Goal: Task Accomplishment & Management: Use online tool/utility

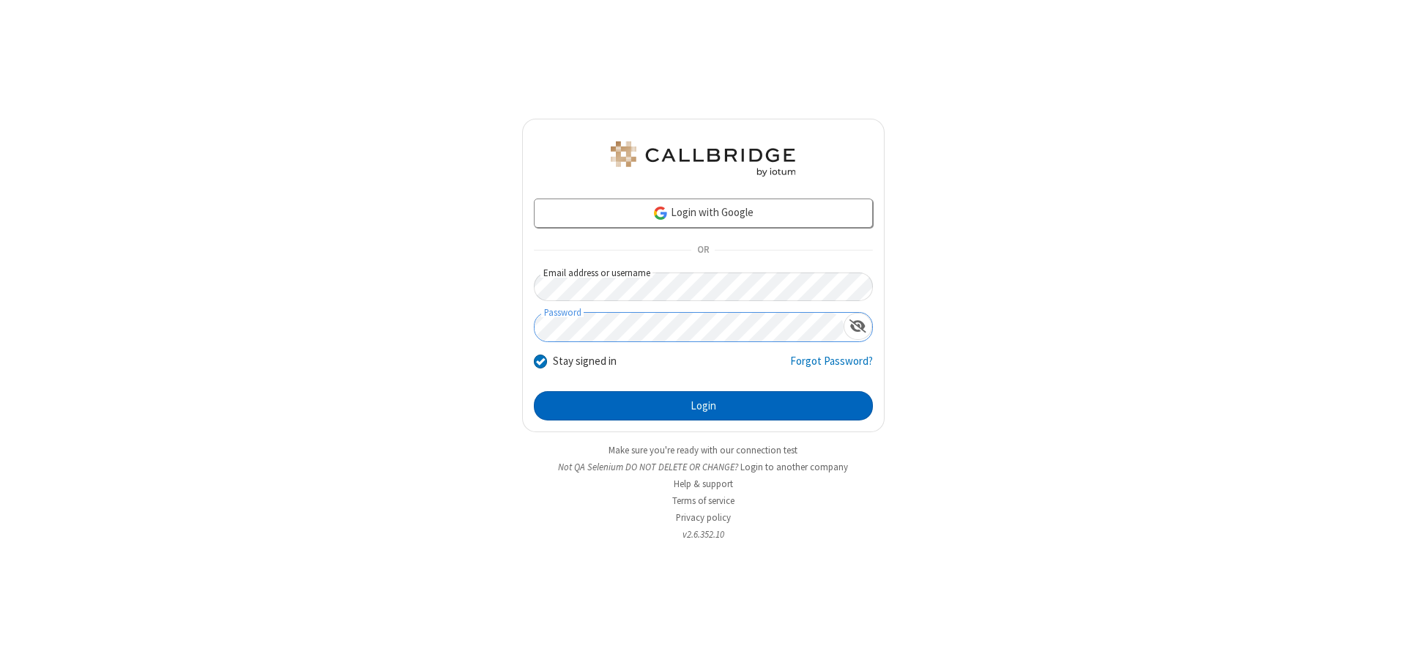
click at [703, 406] on button "Login" at bounding box center [703, 405] width 339 height 29
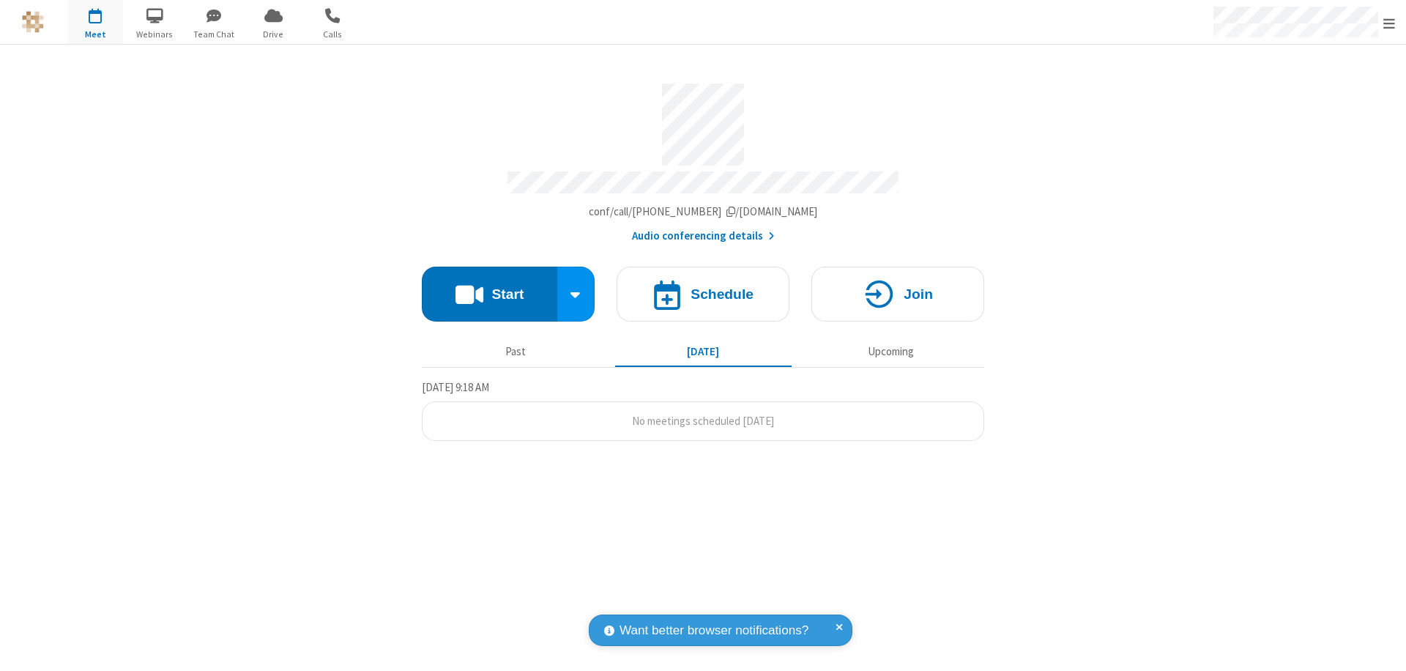
click at [489, 287] on button "Start" at bounding box center [489, 294] width 135 height 55
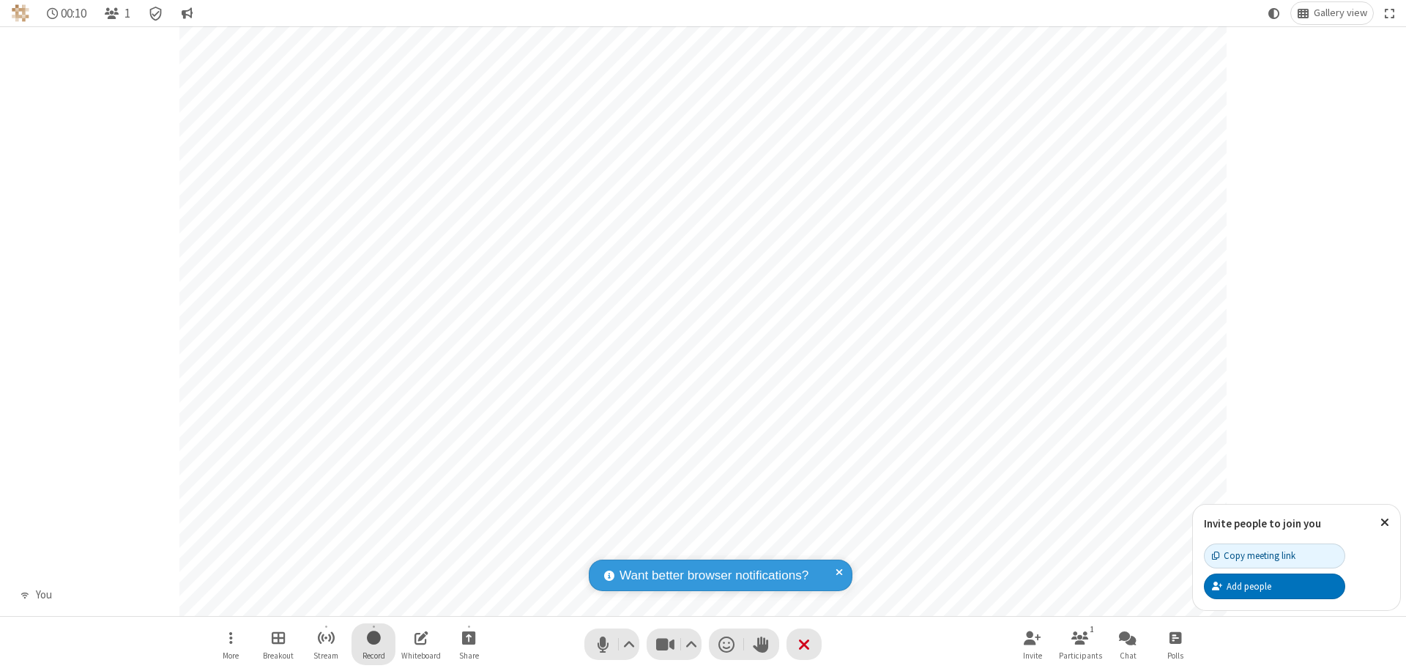
click at [373, 644] on span "Start recording" at bounding box center [374, 637] width 14 height 18
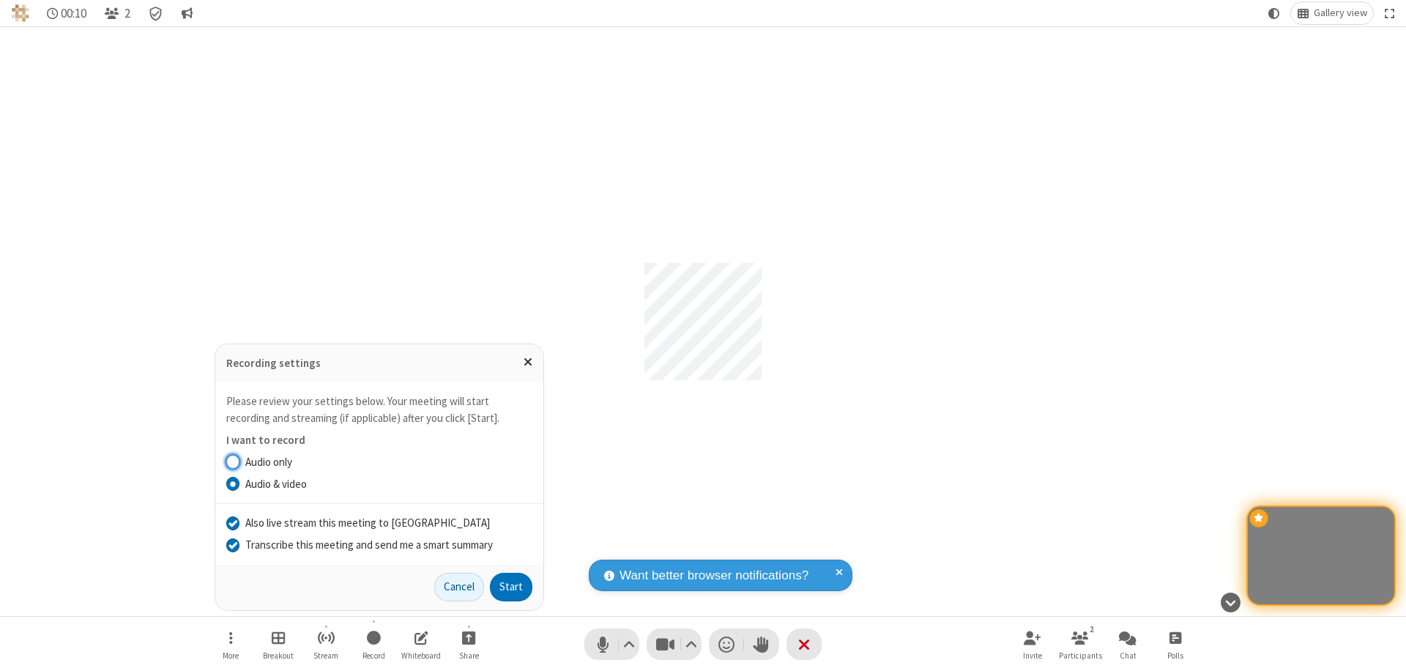
click at [232, 544] on input "Transcribe this meeting and send me a smart summary" at bounding box center [233, 544] width 14 height 15
click at [388, 483] on label "Audio & video" at bounding box center [388, 484] width 287 height 17
click at [240, 483] on input "Audio & video" at bounding box center [233, 483] width 14 height 15
click at [511, 587] on button "Start" at bounding box center [511, 587] width 42 height 29
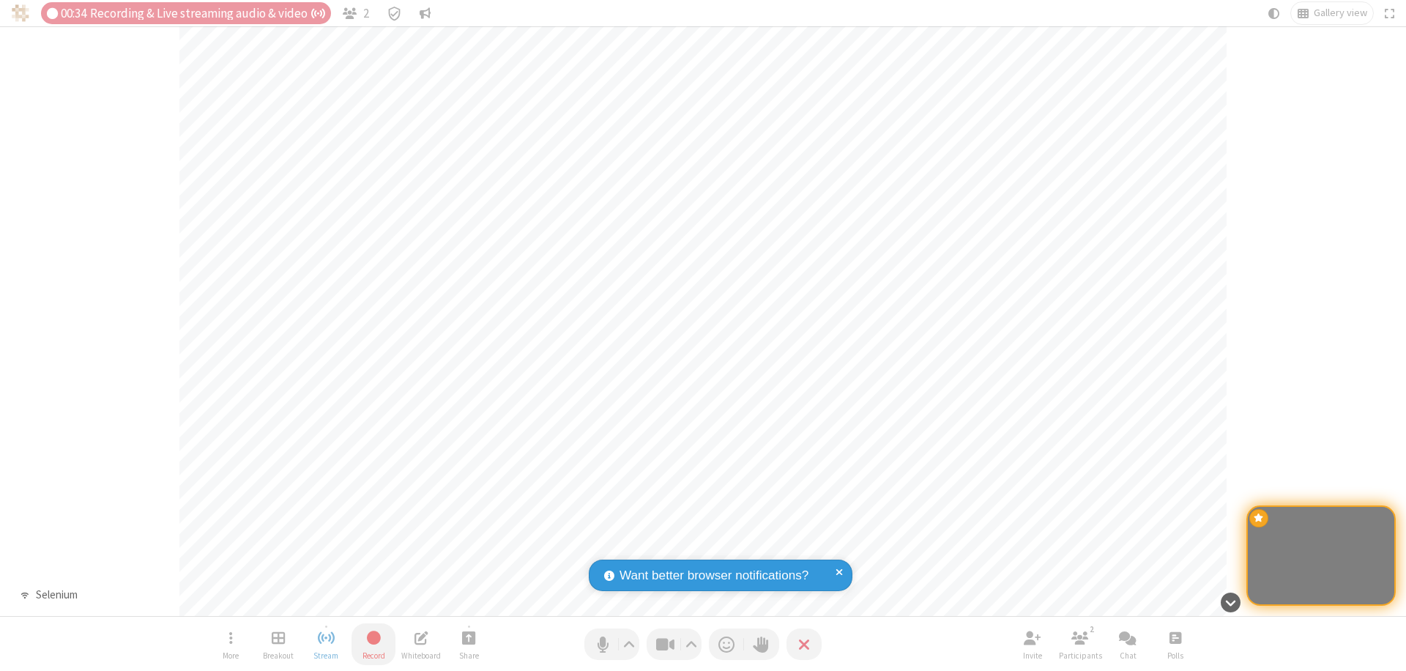
click at [373, 644] on span "Stop recording" at bounding box center [373, 637] width 17 height 18
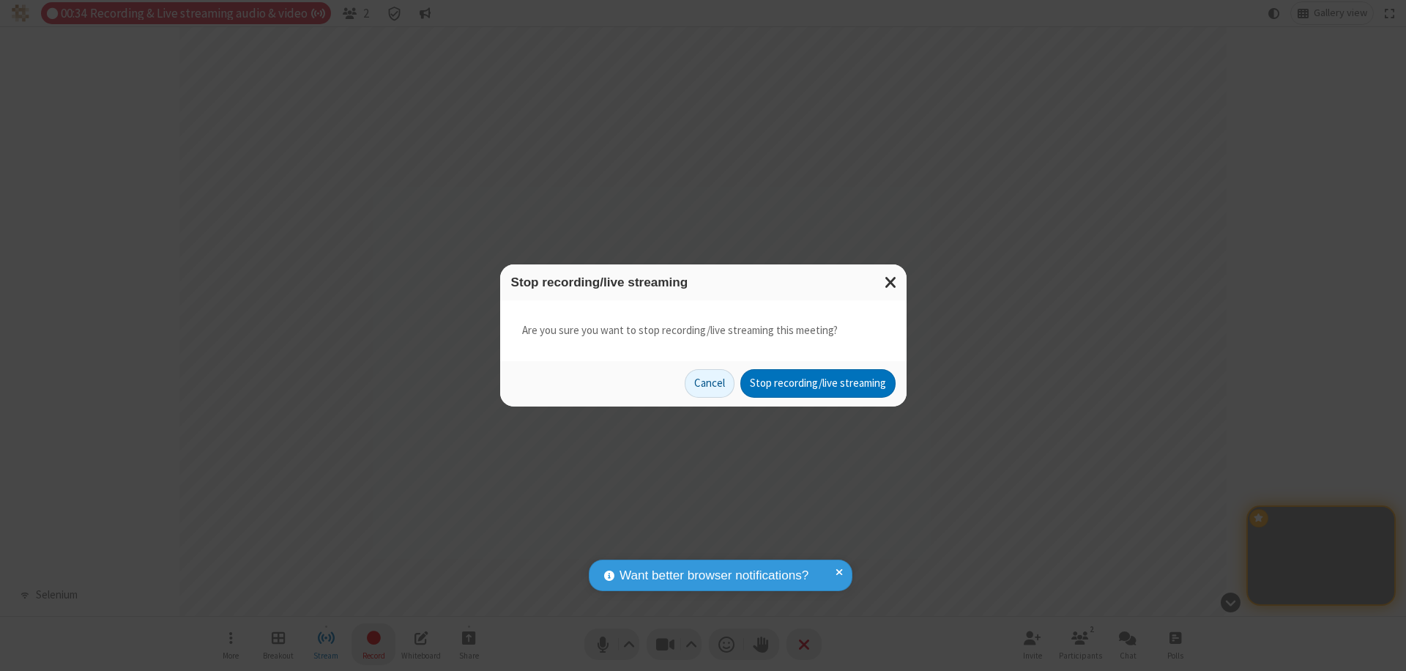
click at [817, 383] on button "Stop recording/live streaming" at bounding box center [817, 383] width 155 height 29
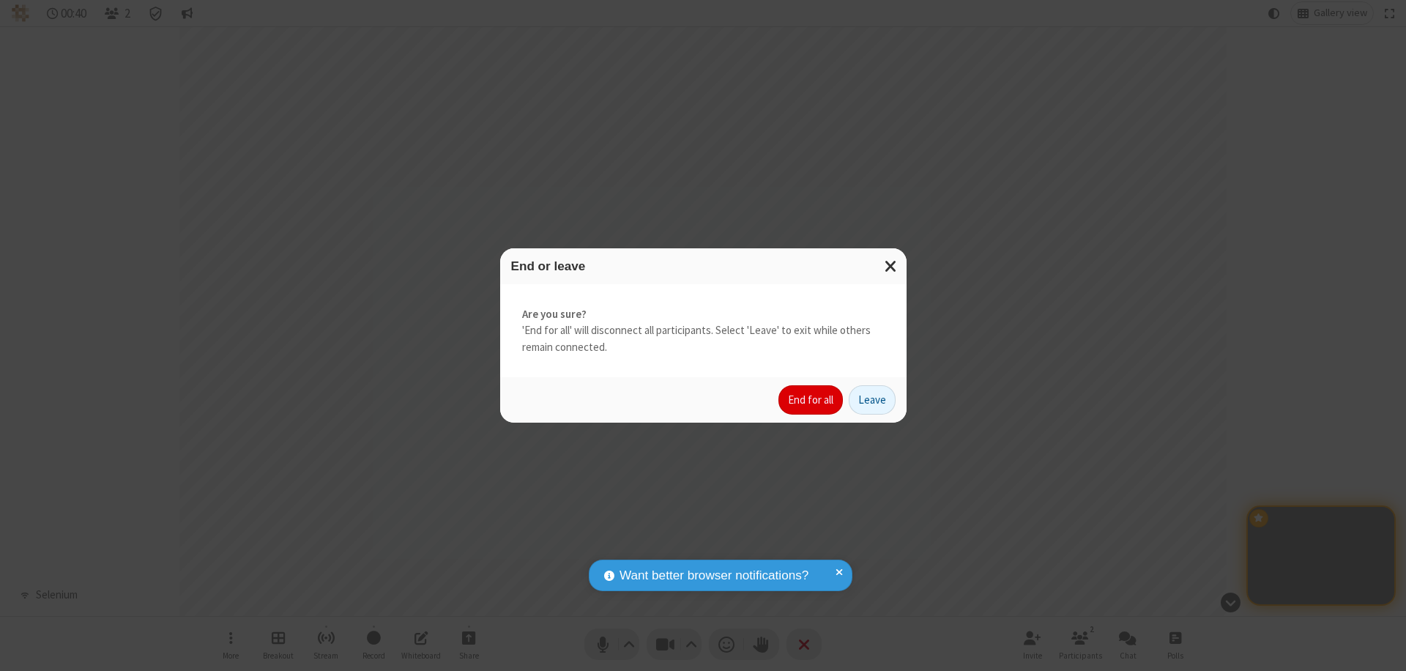
click at [811, 400] on button "End for all" at bounding box center [810, 399] width 64 height 29
